Goal: Task Accomplishment & Management: Use online tool/utility

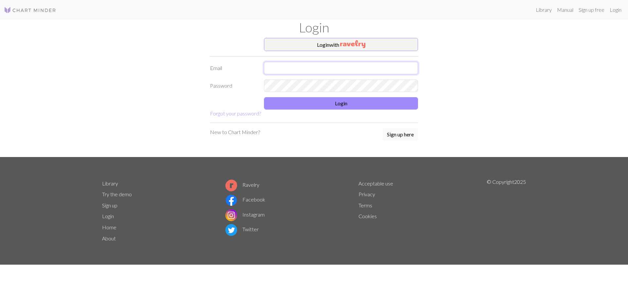
click at [300, 68] on input "text" at bounding box center [341, 68] width 154 height 12
type input "gealaaksonen@gmail.com"
click at [338, 106] on button "Login" at bounding box center [341, 103] width 154 height 12
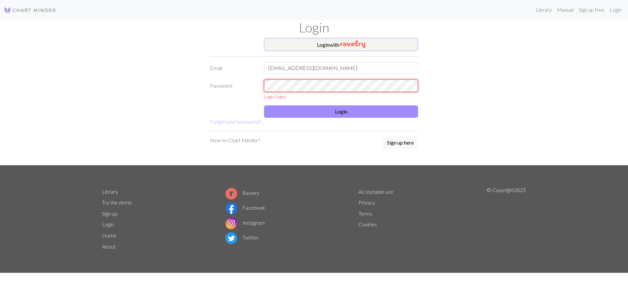
click at [261, 80] on div "Login failed" at bounding box center [341, 89] width 162 height 21
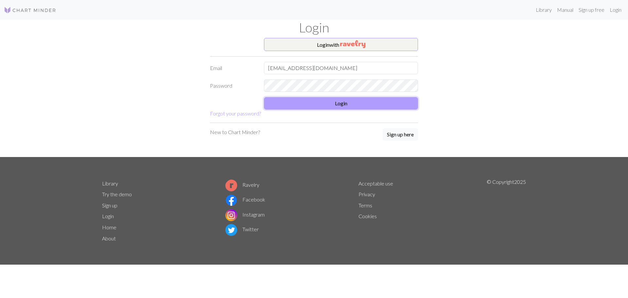
click at [323, 99] on button "Login" at bounding box center [341, 103] width 154 height 12
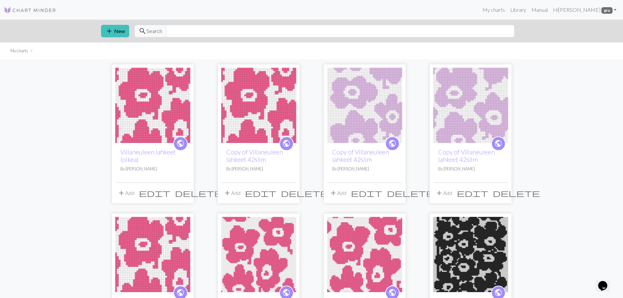
click at [467, 104] on img at bounding box center [470, 105] width 75 height 75
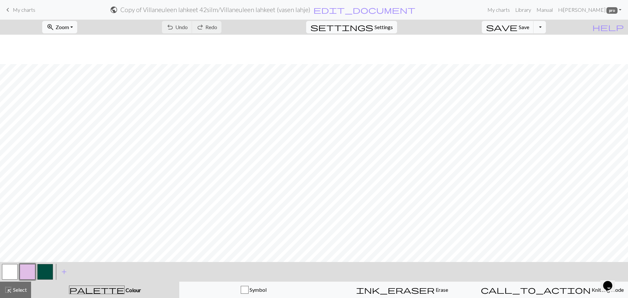
scroll to position [29, 0]
click at [16, 17] on nav "keyboard_arrow_left My charts public Copy of Villaneuleen lahkeet 42silm / Vill…" at bounding box center [314, 10] width 628 height 20
click at [22, 13] on link "keyboard_arrow_left My charts" at bounding box center [19, 9] width 31 height 11
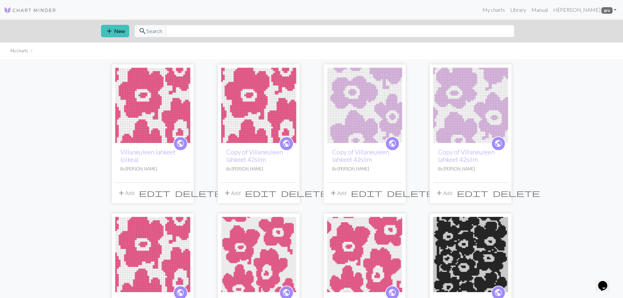
click at [259, 107] on img at bounding box center [258, 105] width 75 height 75
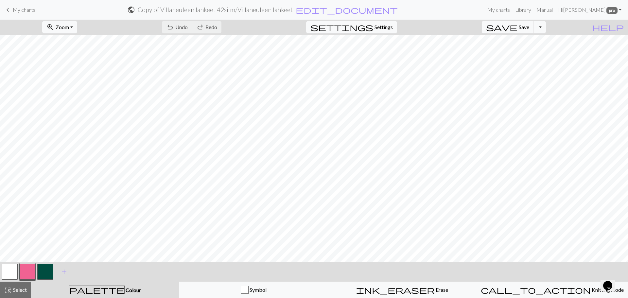
click at [15, 9] on span "My charts" at bounding box center [24, 10] width 23 height 6
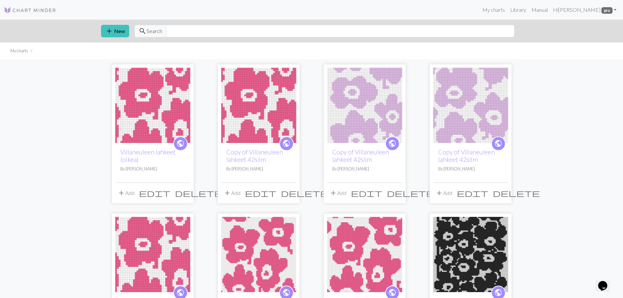
click at [276, 196] on span "edit" at bounding box center [260, 192] width 31 height 9
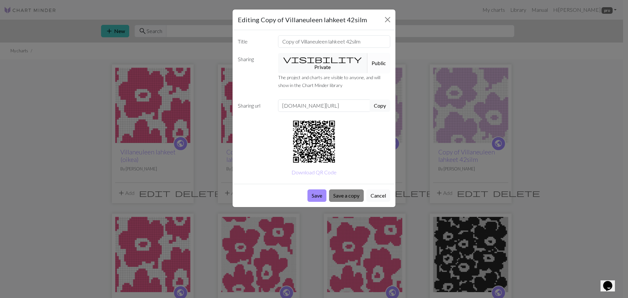
click at [348, 189] on button "Save a copy" at bounding box center [346, 195] width 35 height 12
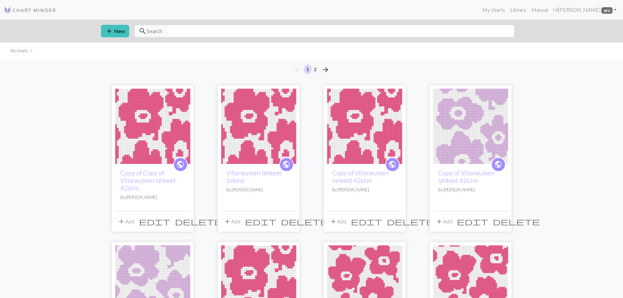
click at [380, 220] on span "edit" at bounding box center [366, 221] width 31 height 9
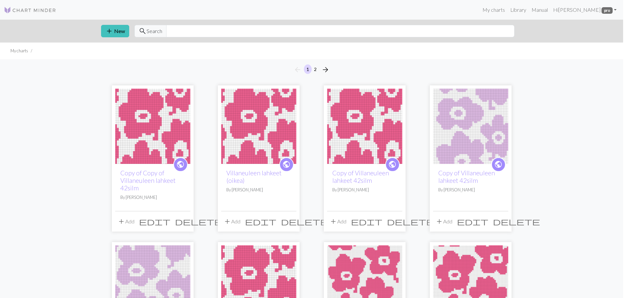
click at [380, 220] on div "Editing Copy of Villaneuleen lahkeet 42silm Title Copy of Villaneuleen lahkeet …" at bounding box center [314, 149] width 628 height 298
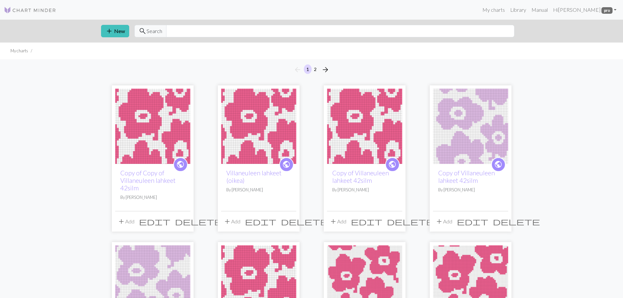
click at [382, 222] on span "edit" at bounding box center [366, 221] width 31 height 9
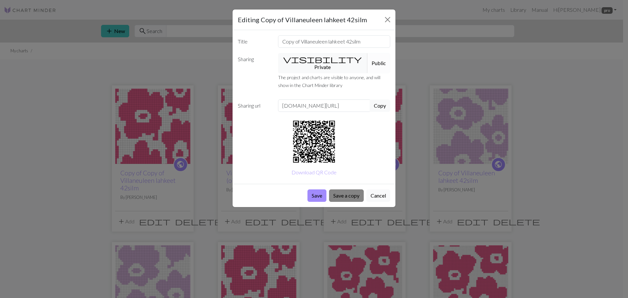
click at [351, 189] on button "Save a copy" at bounding box center [346, 195] width 35 height 12
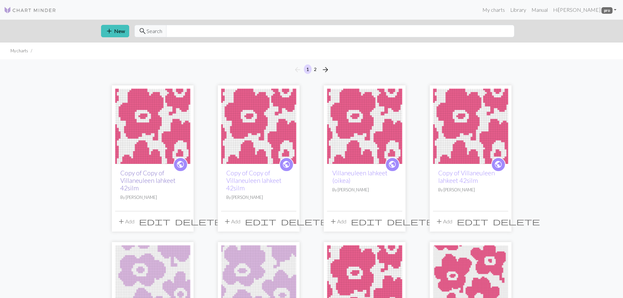
click at [148, 177] on link "Copy of Copy of Villaneuleen lahkeet 42silm" at bounding box center [147, 180] width 55 height 23
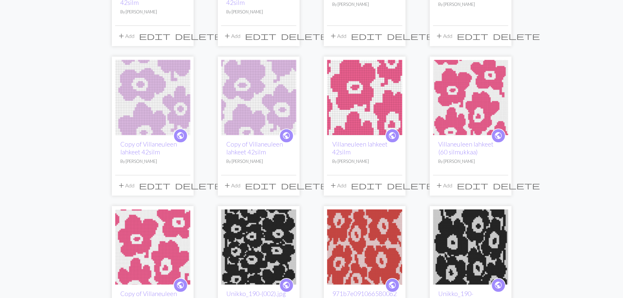
scroll to position [196, 0]
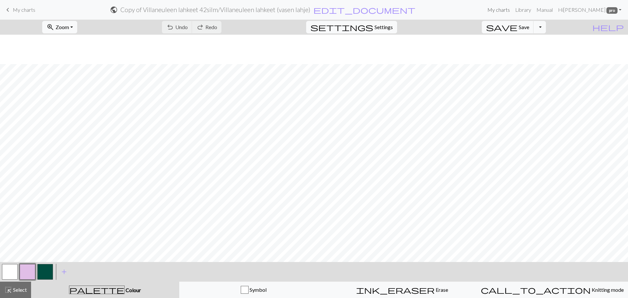
scroll to position [29, 0]
click at [6, 273] on button "button" at bounding box center [10, 272] width 16 height 16
click at [25, 272] on button "button" at bounding box center [28, 272] width 16 height 16
click at [188, 27] on span "Undo" at bounding box center [181, 27] width 12 height 6
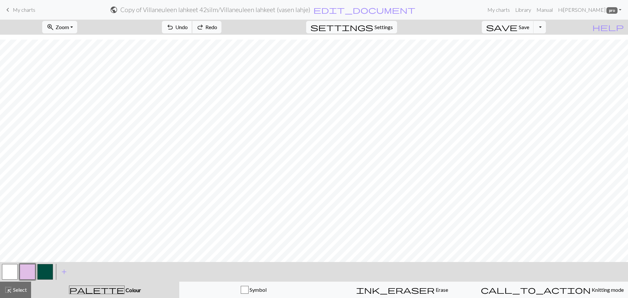
click at [188, 27] on span "Undo" at bounding box center [181, 27] width 12 height 6
click at [6, 272] on button "button" at bounding box center [10, 272] width 16 height 16
click at [33, 270] on button "button" at bounding box center [28, 272] width 16 height 16
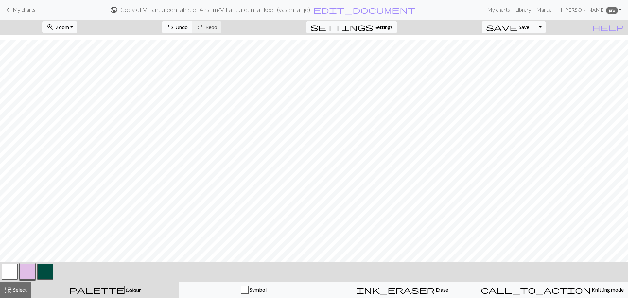
click at [8, 271] on button "button" at bounding box center [10, 272] width 16 height 16
click at [25, 277] on button "button" at bounding box center [28, 272] width 16 height 16
click at [9, 269] on button "button" at bounding box center [10, 272] width 16 height 16
click at [31, 270] on button "button" at bounding box center [28, 272] width 16 height 16
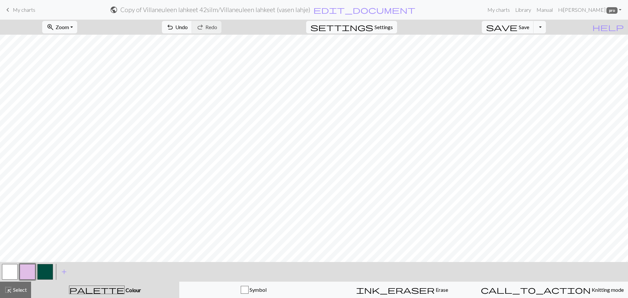
click at [10, 269] on button "button" at bounding box center [10, 272] width 16 height 16
click at [14, 294] on button "highlight_alt Select Select" at bounding box center [15, 289] width 31 height 16
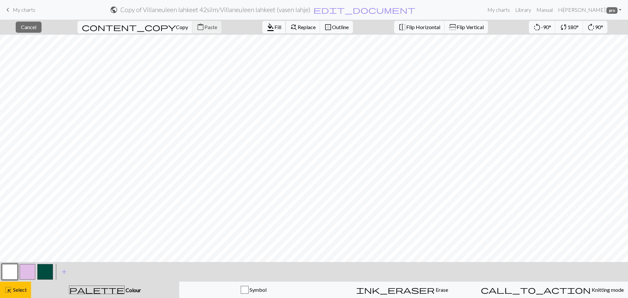
click at [274, 27] on span "Fill" at bounding box center [277, 27] width 7 height 6
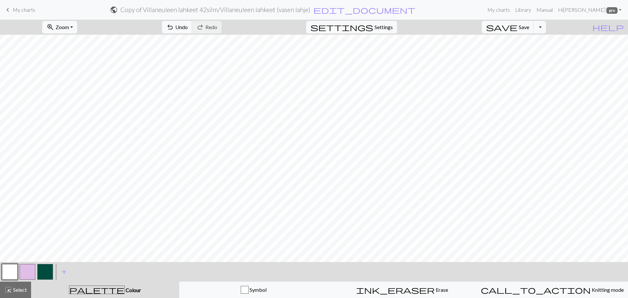
click at [29, 268] on button "button" at bounding box center [28, 272] width 16 height 16
click at [8, 267] on button "button" at bounding box center [10, 272] width 16 height 16
click at [188, 27] on span "Undo" at bounding box center [181, 27] width 12 height 6
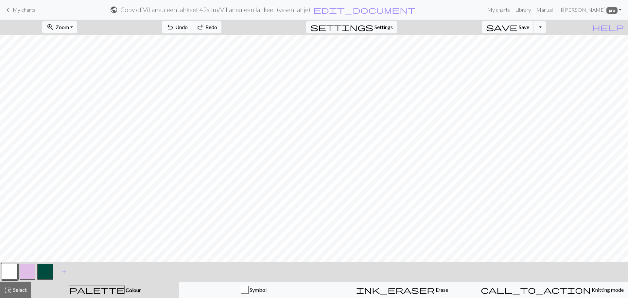
click at [188, 27] on span "Undo" at bounding box center [181, 27] width 12 height 6
click at [28, 267] on button "button" at bounding box center [28, 272] width 16 height 16
click at [188, 29] on span "Undo" at bounding box center [181, 27] width 12 height 6
click at [11, 274] on button "button" at bounding box center [10, 272] width 16 height 16
click at [31, 267] on button "button" at bounding box center [28, 272] width 16 height 16
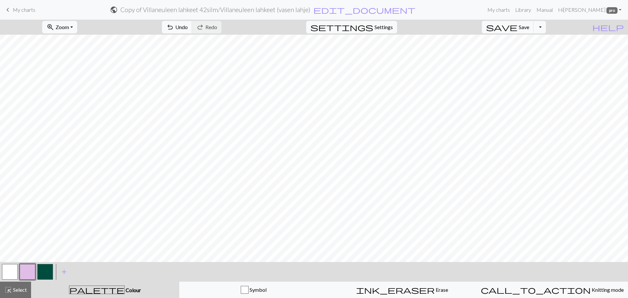
click at [14, 264] on button "button" at bounding box center [10, 272] width 16 height 16
click at [517, 29] on span "save" at bounding box center [501, 27] width 31 height 9
click at [9, 271] on button "button" at bounding box center [10, 272] width 16 height 16
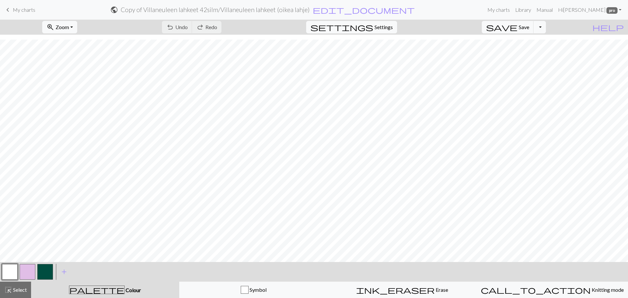
click at [33, 271] on button "button" at bounding box center [28, 272] width 16 height 16
click at [7, 274] on button "button" at bounding box center [10, 272] width 16 height 16
click at [32, 271] on button "button" at bounding box center [28, 272] width 16 height 16
click at [15, 270] on button "button" at bounding box center [10, 272] width 16 height 16
click at [31, 270] on button "button" at bounding box center [28, 272] width 16 height 16
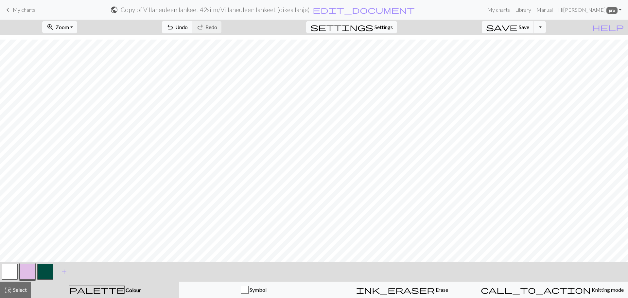
click at [5, 272] on button "button" at bounding box center [10, 272] width 16 height 16
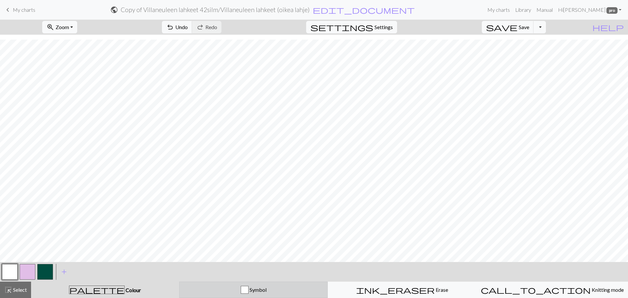
click at [242, 292] on div "button" at bounding box center [245, 290] width 8 height 8
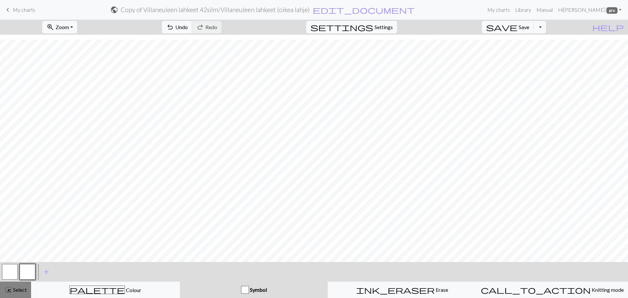
click at [21, 282] on button "highlight_alt Select Select" at bounding box center [15, 289] width 31 height 16
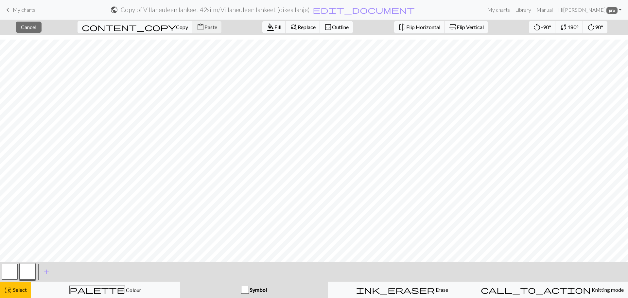
click at [332, 24] on span "Outline" at bounding box center [340, 27] width 17 height 6
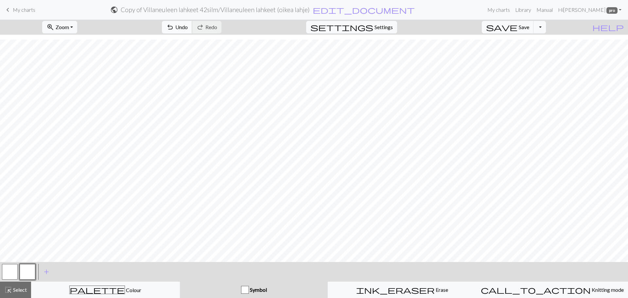
click at [174, 23] on span "undo" at bounding box center [170, 27] width 8 height 9
click at [221, 30] on button "redo Redo Redo" at bounding box center [206, 27] width 29 height 12
click at [23, 288] on span "Select" at bounding box center [19, 289] width 15 height 6
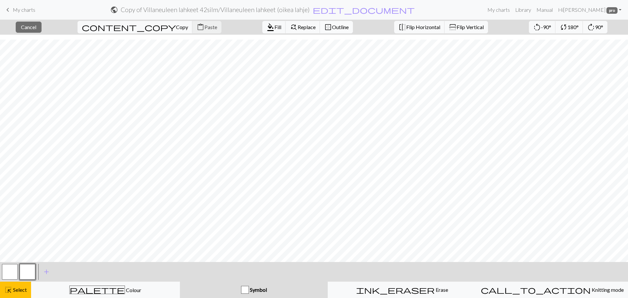
click at [332, 29] on span "Outline" at bounding box center [340, 27] width 17 height 6
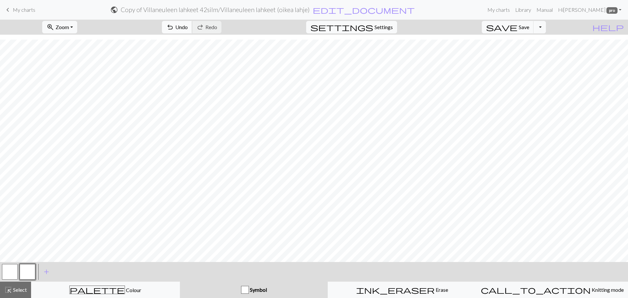
click at [188, 26] on span "Undo" at bounding box center [181, 27] width 12 height 6
click at [11, 289] on span "highlight_alt" at bounding box center [8, 289] width 8 height 9
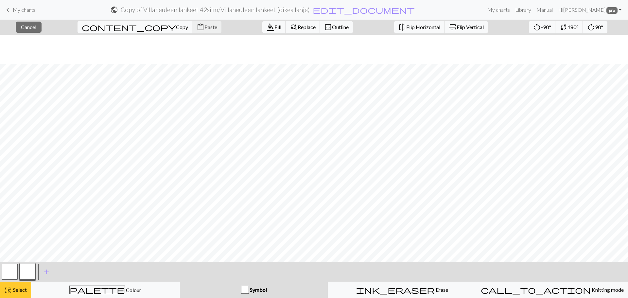
scroll to position [29, 0]
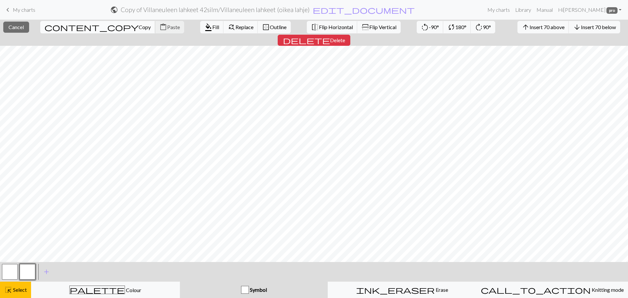
click at [54, 29] on span "content_copy" at bounding box center [91, 27] width 94 height 9
click at [169, 29] on span "Paste" at bounding box center [175, 27] width 13 height 6
click at [169, 26] on span "Paste" at bounding box center [175, 27] width 13 height 6
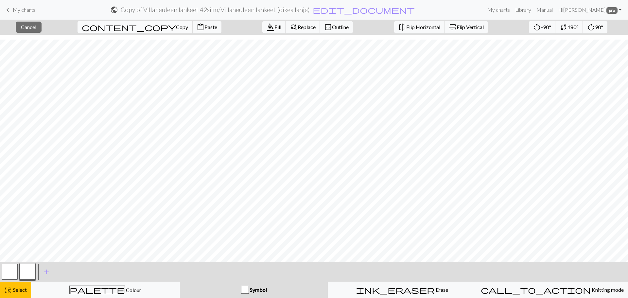
click at [176, 26] on span "Copy" at bounding box center [182, 27] width 12 height 6
click at [204, 29] on span "Paste" at bounding box center [210, 27] width 13 height 6
click at [274, 24] on span "Fill" at bounding box center [277, 27] width 7 height 6
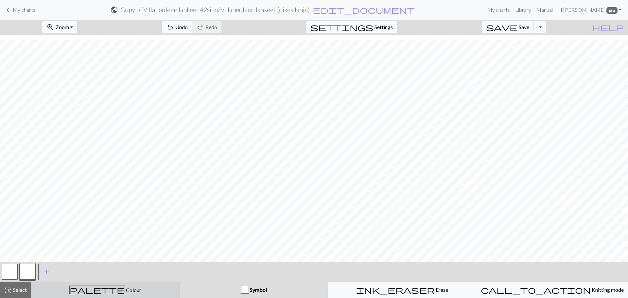
click at [75, 286] on div "palette Colour Colour" at bounding box center [105, 289] width 140 height 9
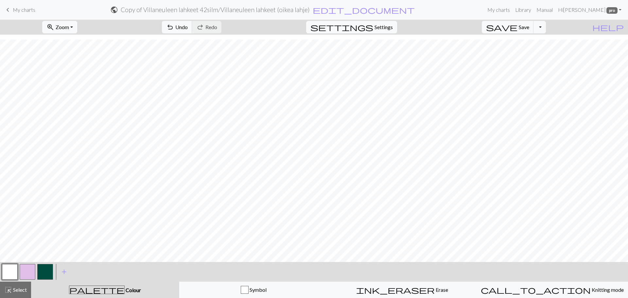
click at [7, 272] on button "button" at bounding box center [10, 272] width 16 height 16
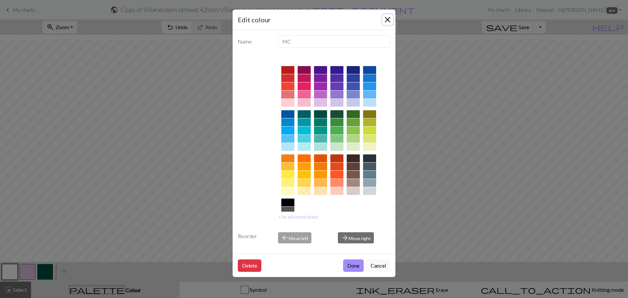
click at [387, 21] on button "Close" at bounding box center [387, 19] width 10 height 10
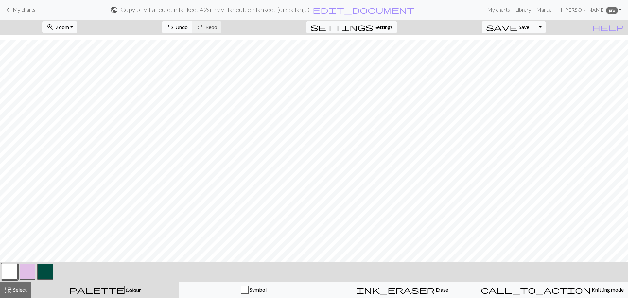
click at [14, 290] on span "Select" at bounding box center [19, 289] width 15 height 6
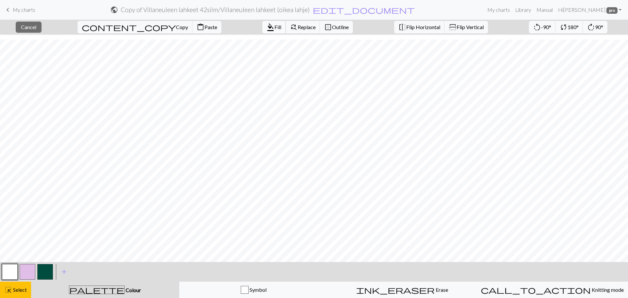
click at [266, 29] on span "format_color_fill" at bounding box center [270, 27] width 8 height 9
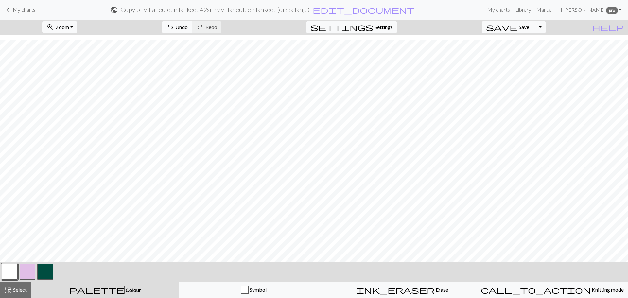
click at [31, 272] on button "button" at bounding box center [28, 272] width 16 height 16
click at [3, 274] on button "button" at bounding box center [10, 272] width 16 height 16
click at [29, 267] on button "button" at bounding box center [28, 272] width 16 height 16
click at [14, 274] on button "button" at bounding box center [10, 272] width 16 height 16
click at [29, 271] on button "button" at bounding box center [28, 272] width 16 height 16
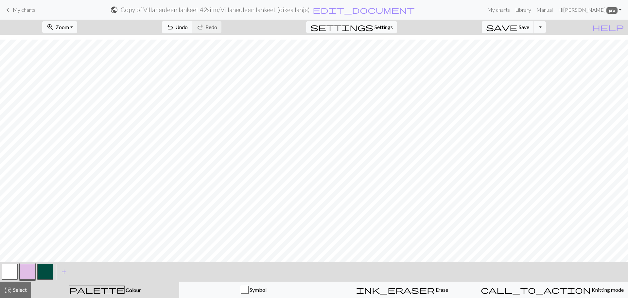
click at [8, 270] on button "button" at bounding box center [10, 272] width 16 height 16
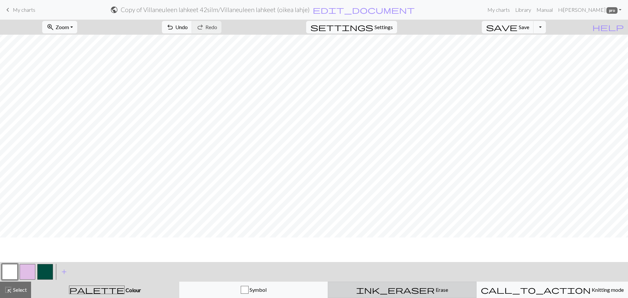
scroll to position [0, 0]
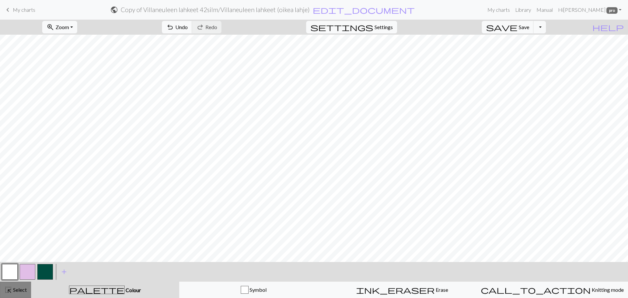
drag, startPoint x: 22, startPoint y: 288, endPoint x: 29, endPoint y: 281, distance: 9.7
click at [29, 281] on button "highlight_alt Select Select" at bounding box center [15, 289] width 31 height 16
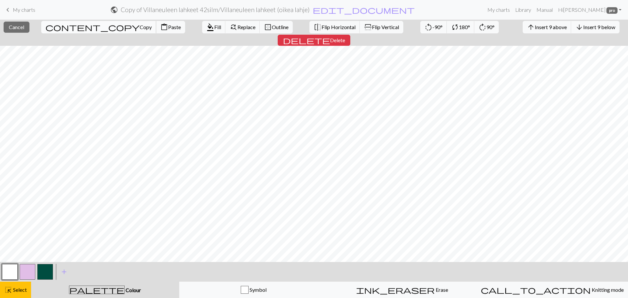
click at [52, 25] on span "content_copy" at bounding box center [92, 27] width 94 height 9
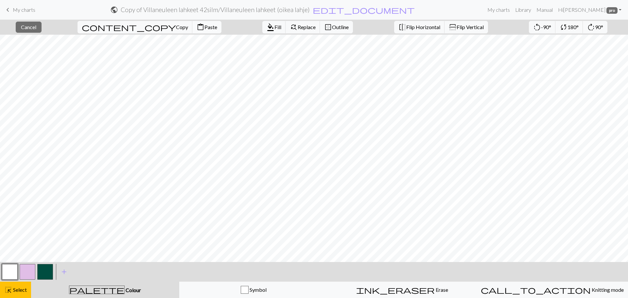
click at [204, 29] on span "Paste" at bounding box center [210, 27] width 13 height 6
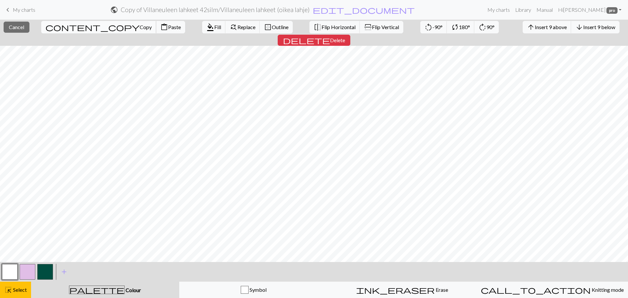
click at [59, 26] on span "content_copy" at bounding box center [92, 27] width 94 height 9
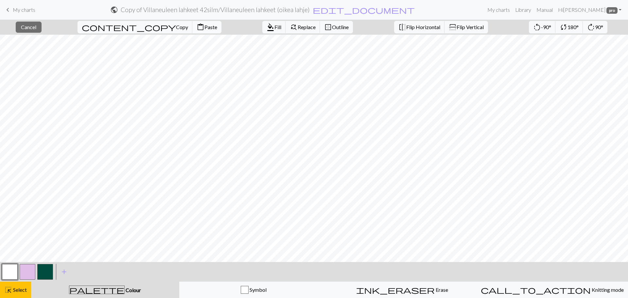
click at [204, 28] on span "Paste" at bounding box center [210, 27] width 13 height 6
click at [192, 24] on button "content_paste Paste" at bounding box center [206, 27] width 29 height 12
click at [118, 30] on button "content_copy Copy" at bounding box center [134, 27] width 115 height 12
click at [204, 26] on span "Paste" at bounding box center [210, 27] width 13 height 6
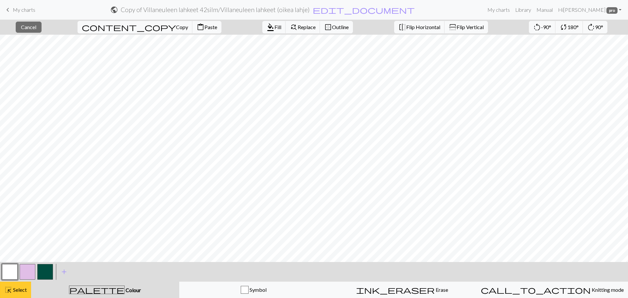
click at [12, 289] on span "highlight_alt" at bounding box center [8, 289] width 8 height 9
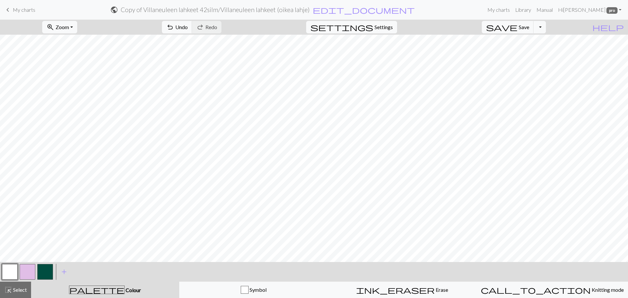
click at [9, 272] on button "button" at bounding box center [10, 272] width 16 height 16
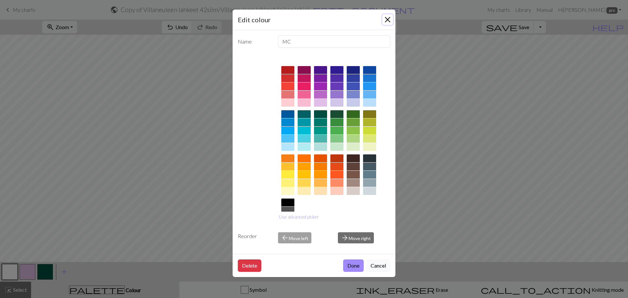
click at [390, 15] on button "Close" at bounding box center [387, 19] width 10 height 10
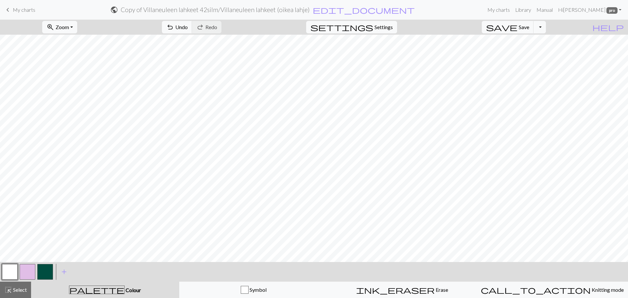
click at [34, 269] on div at bounding box center [28, 272] width 18 height 18
click at [29, 264] on div at bounding box center [28, 272] width 18 height 18
click at [26, 272] on button "button" at bounding box center [28, 272] width 16 height 16
click at [17, 268] on button "button" at bounding box center [10, 272] width 16 height 16
click at [32, 268] on button "button" at bounding box center [28, 272] width 16 height 16
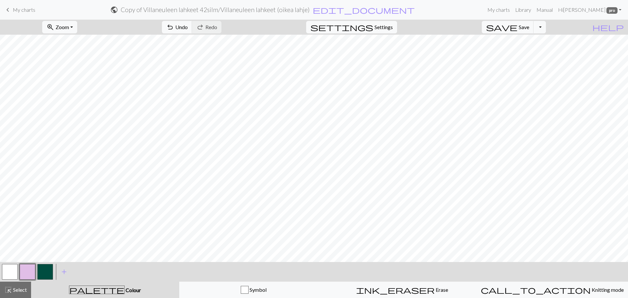
click at [13, 270] on button "button" at bounding box center [10, 272] width 16 height 16
click at [29, 272] on button "button" at bounding box center [28, 272] width 16 height 16
click at [0, 275] on div "< > add Add a colour" at bounding box center [314, 272] width 628 height 20
click at [4, 274] on button "button" at bounding box center [10, 272] width 16 height 16
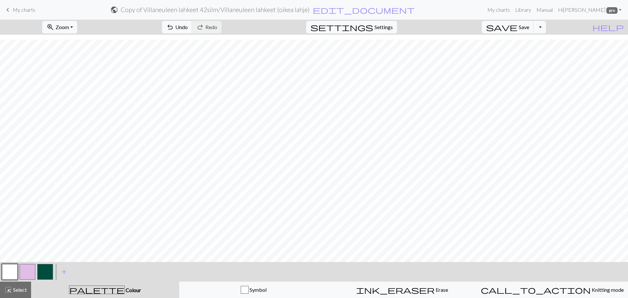
click at [31, 267] on button "button" at bounding box center [28, 272] width 16 height 16
click at [11, 267] on button "button" at bounding box center [10, 272] width 16 height 16
click at [22, 272] on button "button" at bounding box center [28, 272] width 16 height 16
click at [13, 266] on button "button" at bounding box center [10, 272] width 16 height 16
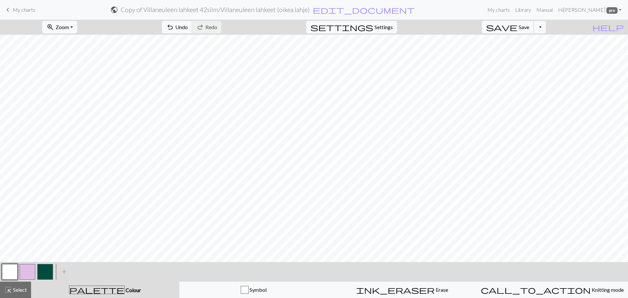
click at [528, 26] on button "save Save Save" at bounding box center [508, 27] width 52 height 12
